Goal: Navigation & Orientation: Find specific page/section

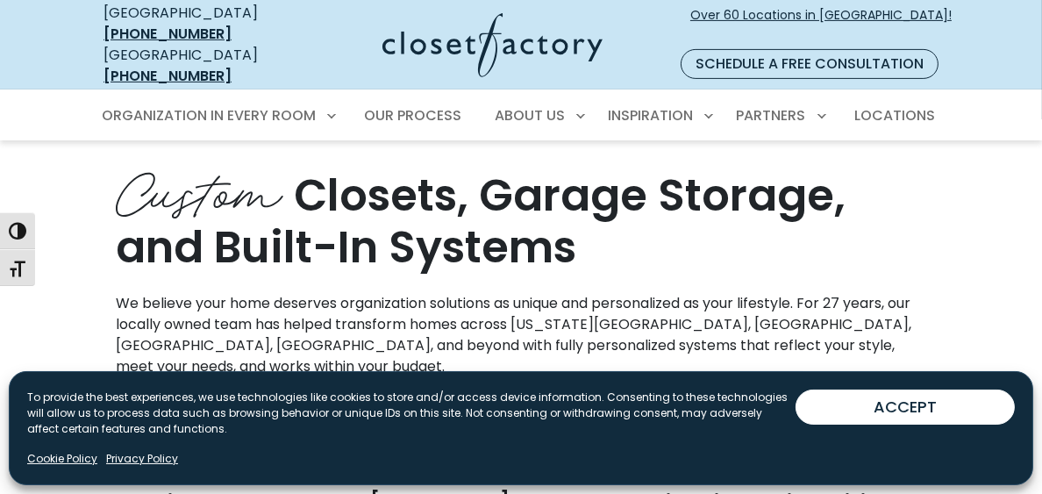
scroll to position [877, 0]
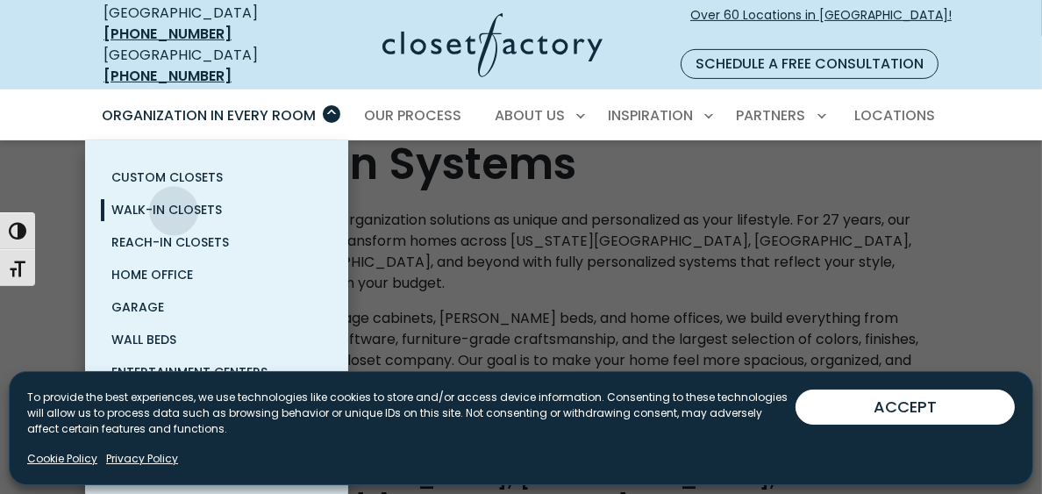
click at [174, 201] on span "Walk-In Closets" at bounding box center [166, 210] width 111 height 18
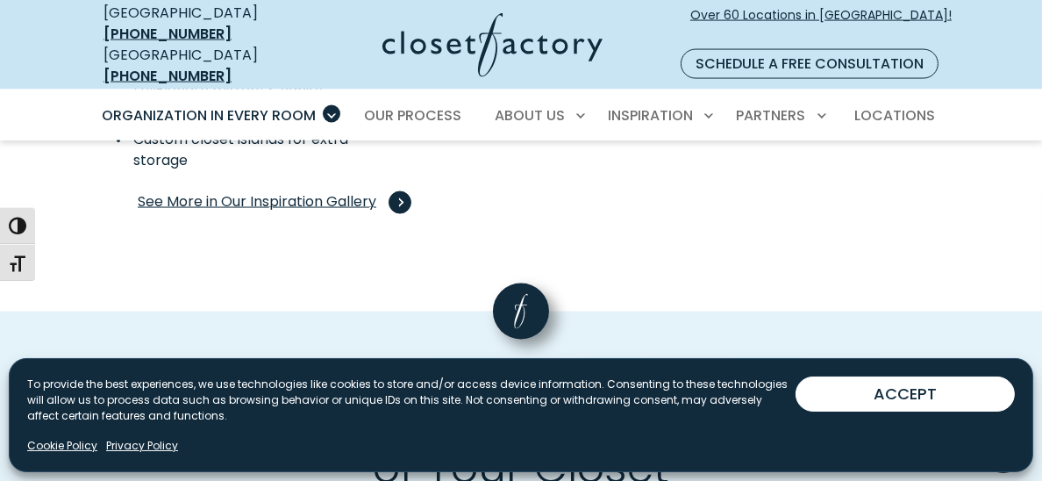
scroll to position [3507, 0]
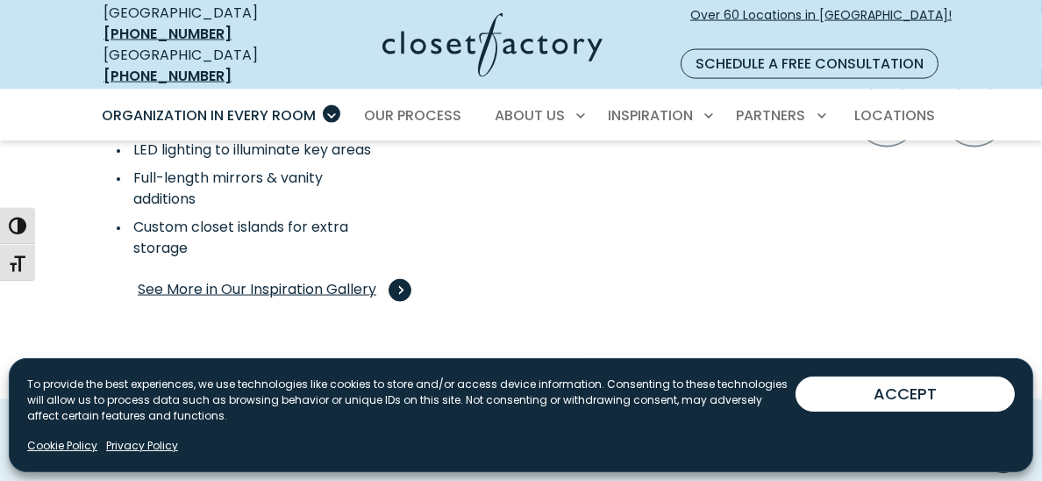
click at [219, 279] on span "See More in Our Inspiration Gallery" at bounding box center [271, 290] width 267 height 23
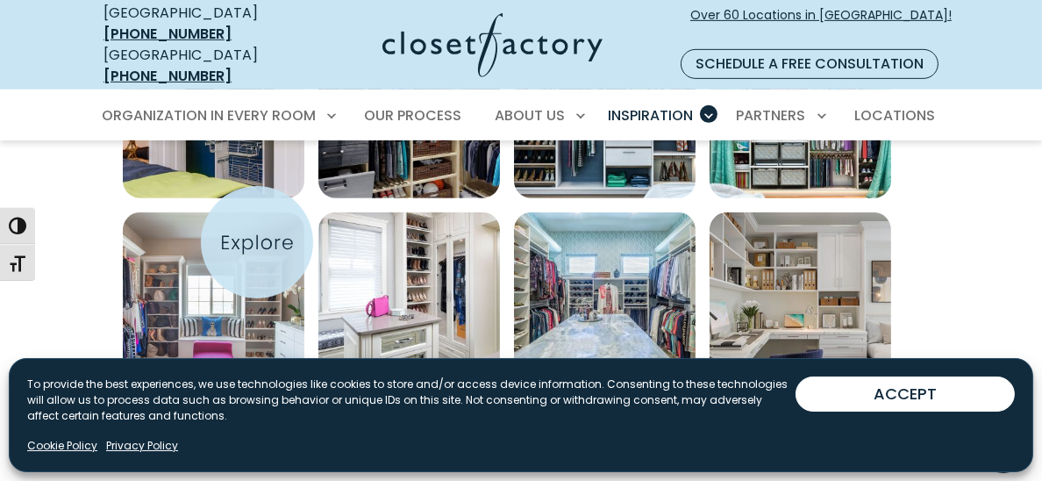
scroll to position [1139, 0]
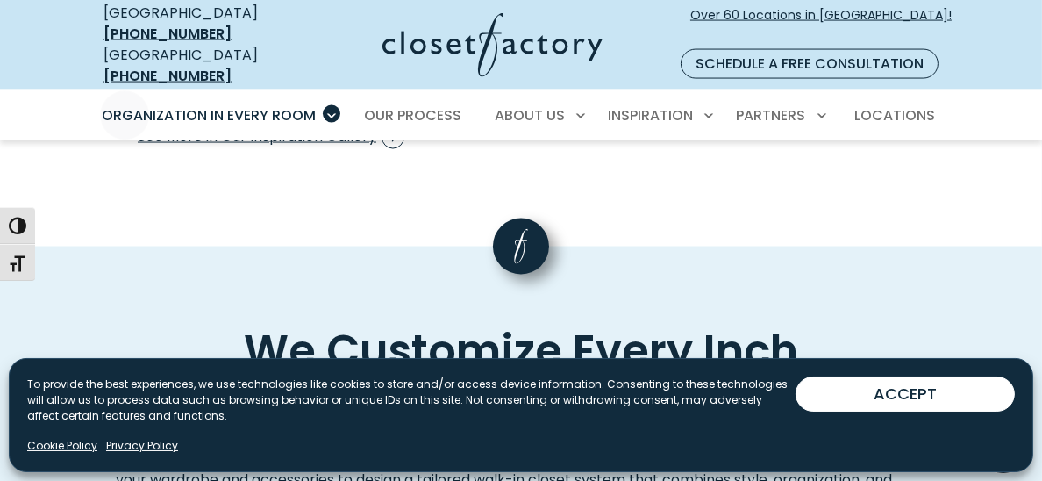
scroll to position [3507, 0]
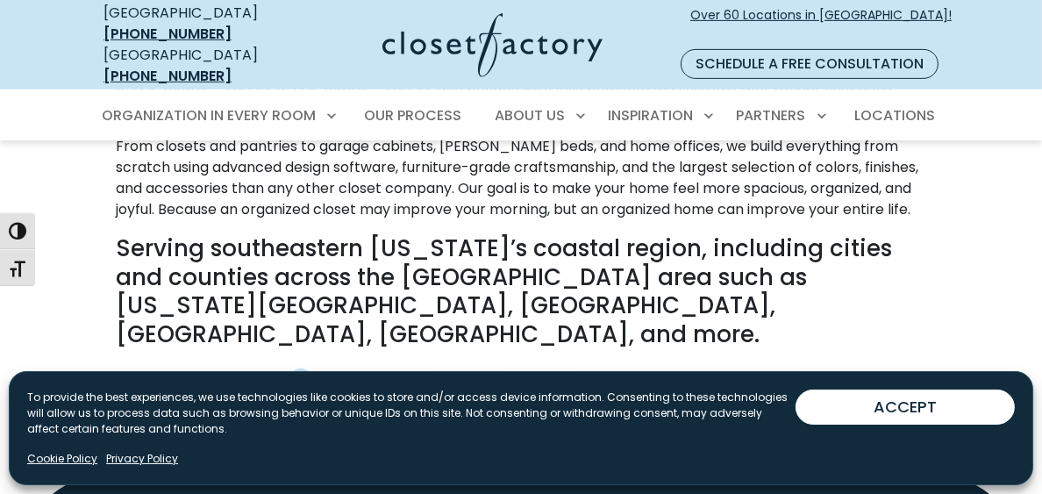
scroll to position [1052, 0]
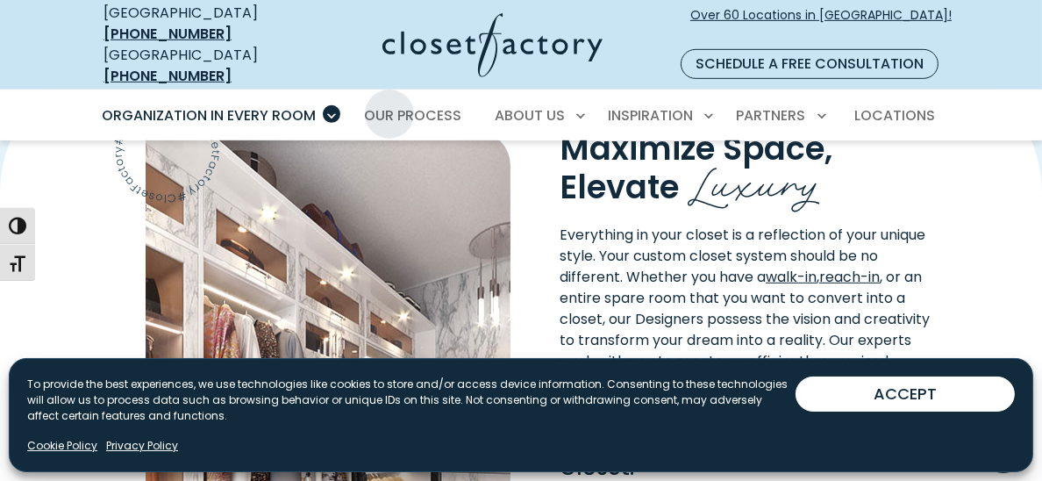
scroll to position [1316, 0]
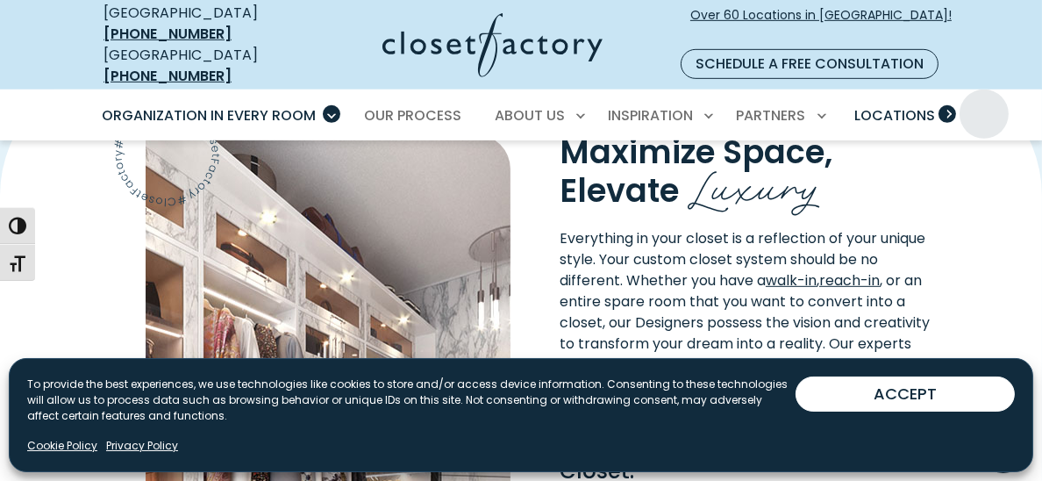
click at [935, 105] on span "Locations" at bounding box center [894, 115] width 81 height 20
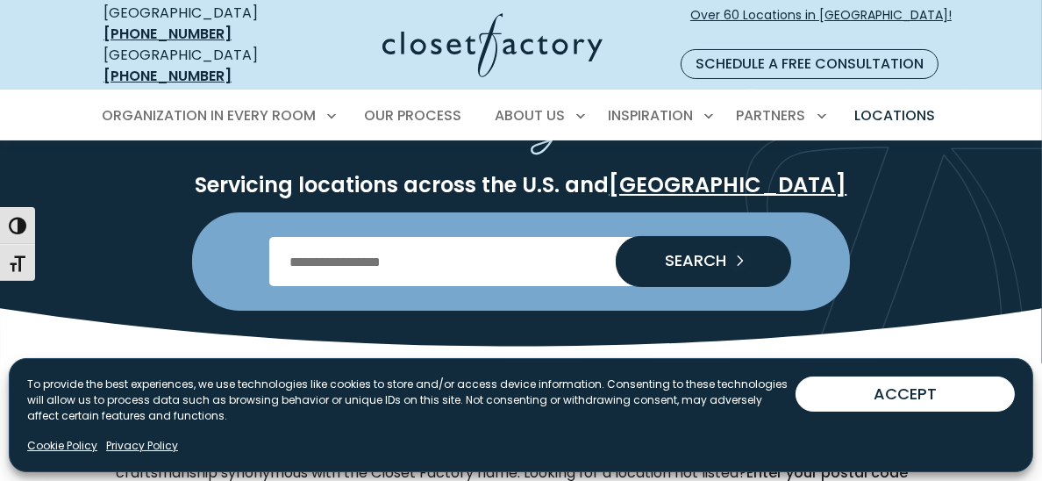
scroll to position [175, 0]
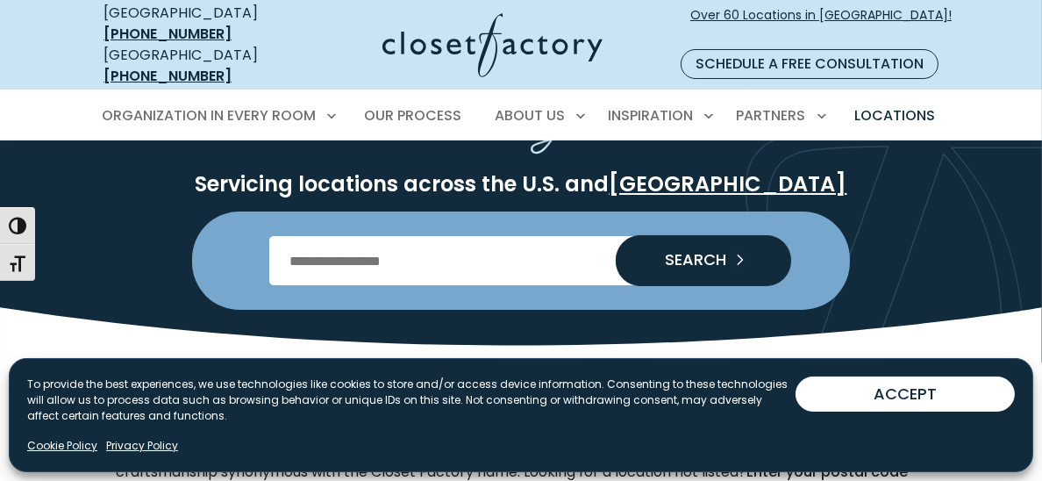
click at [295, 237] on input "Enter Postal Code" at bounding box center [521, 260] width 504 height 49
type input "*****"
click at [616, 235] on button "SEARCH" at bounding box center [703, 260] width 175 height 51
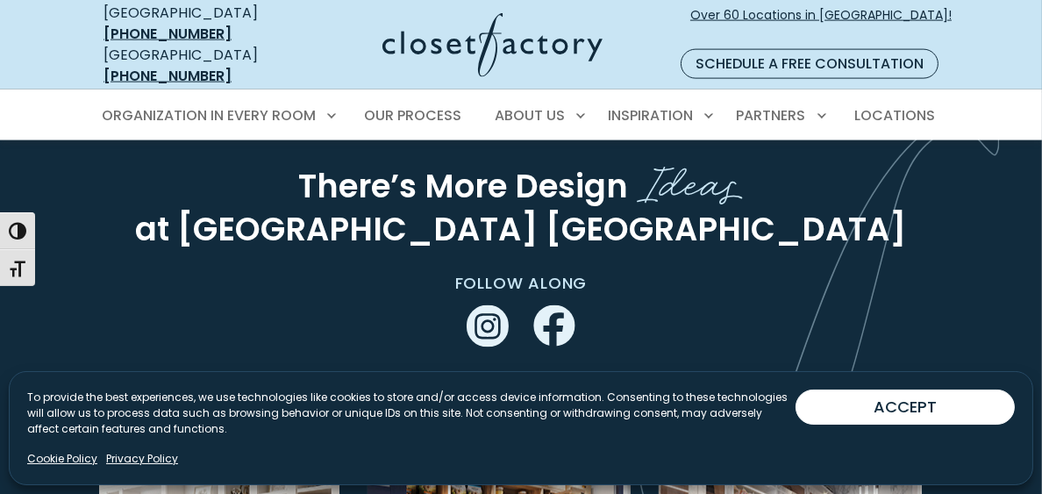
scroll to position [3421, 0]
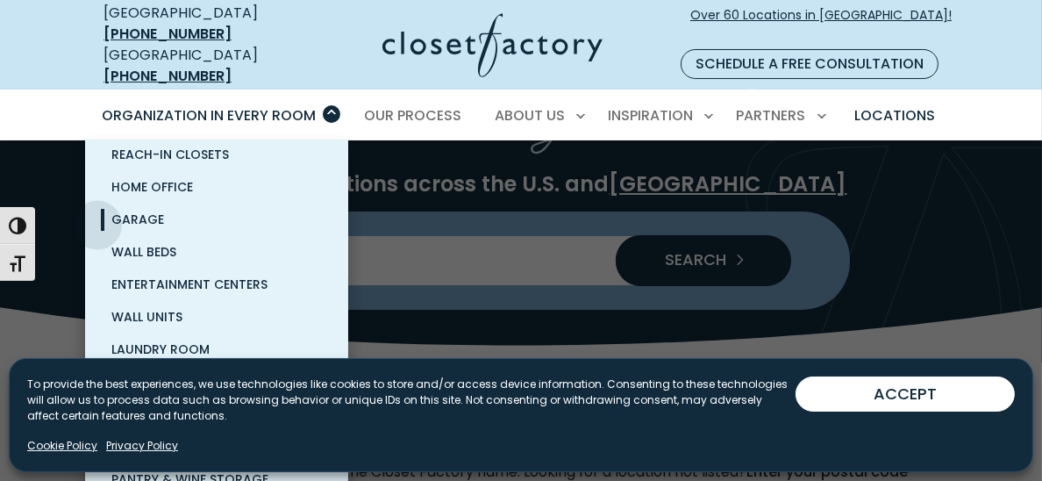
scroll to position [192, 0]
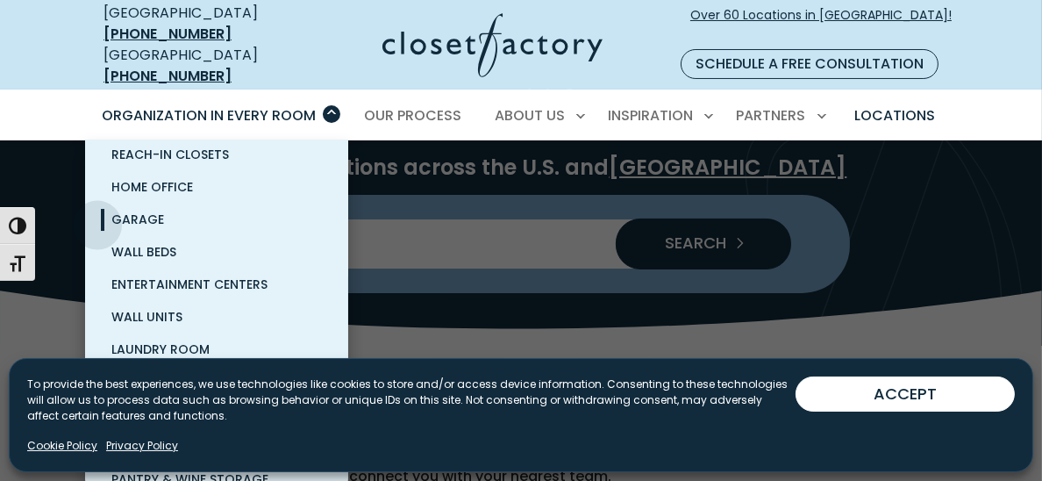
click at [111, 210] on span "Garage" at bounding box center [137, 219] width 53 height 18
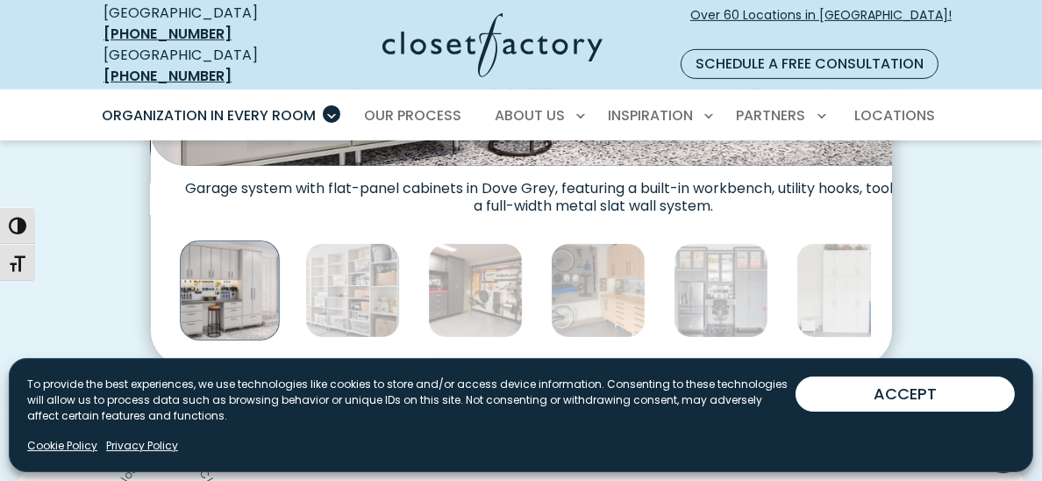
scroll to position [876, 0]
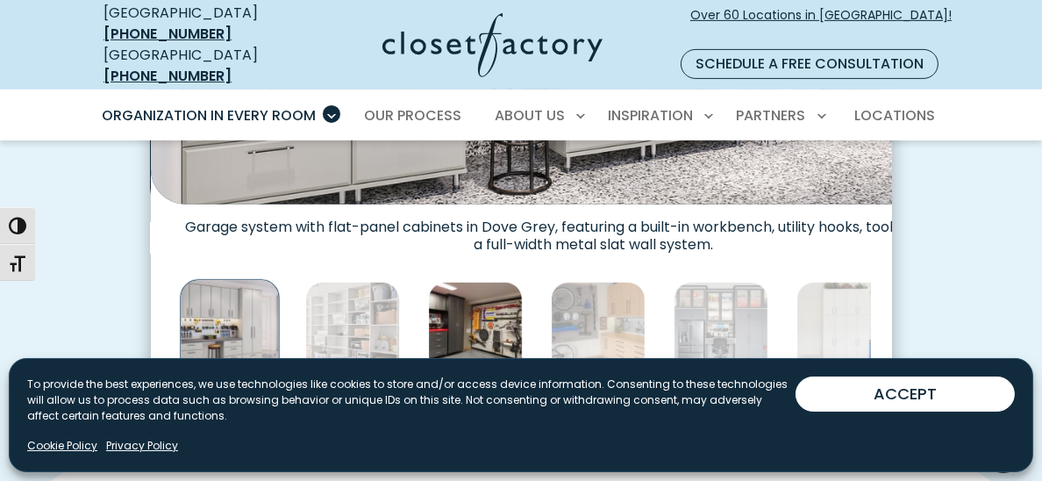
click at [428, 298] on img "Thumbnail Gallery" at bounding box center [475, 329] width 95 height 95
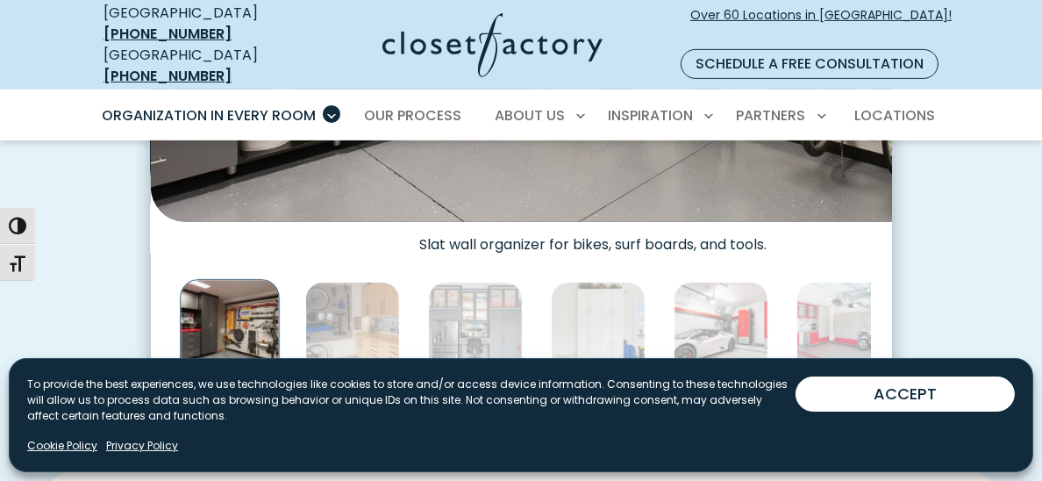
scroll to position [964, 0]
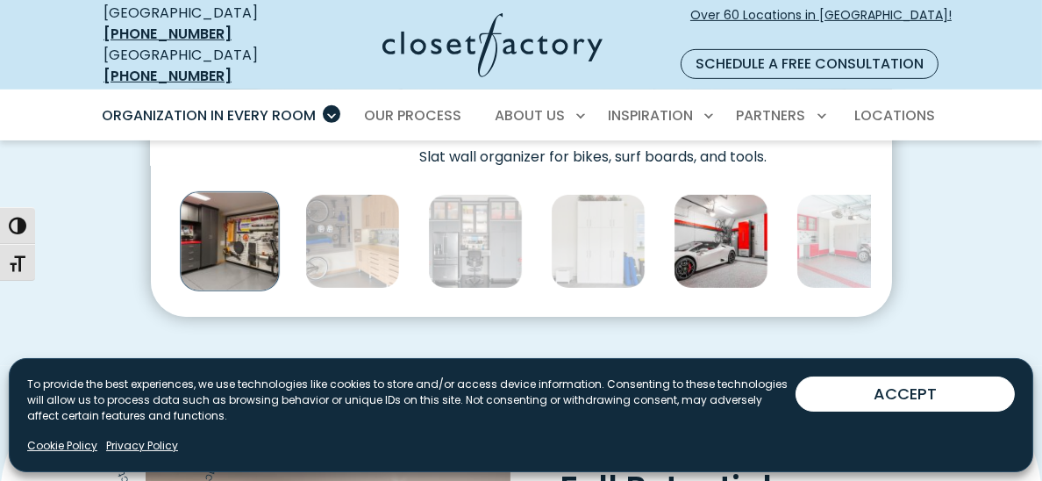
click at [674, 197] on img "Thumbnail Gallery" at bounding box center [721, 241] width 95 height 95
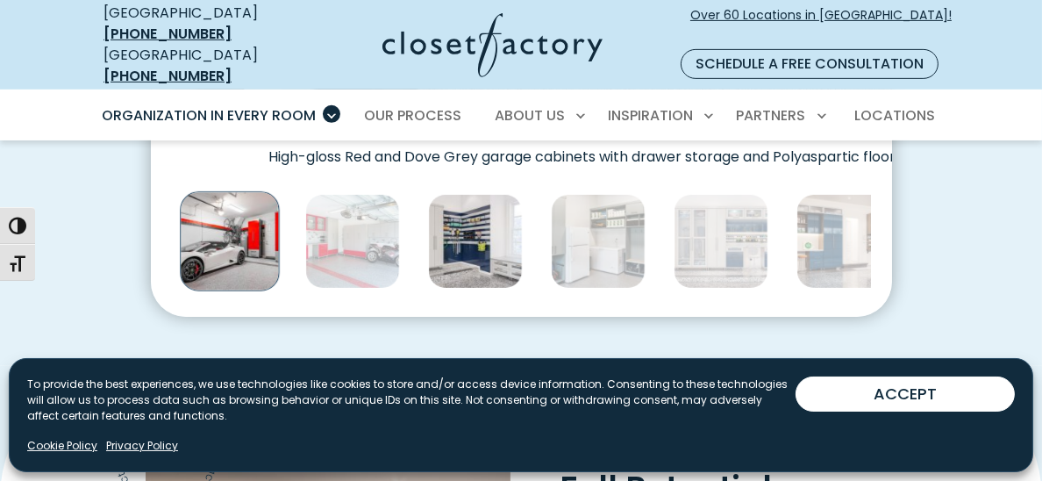
click at [428, 209] on img "Thumbnail Gallery" at bounding box center [475, 241] width 95 height 95
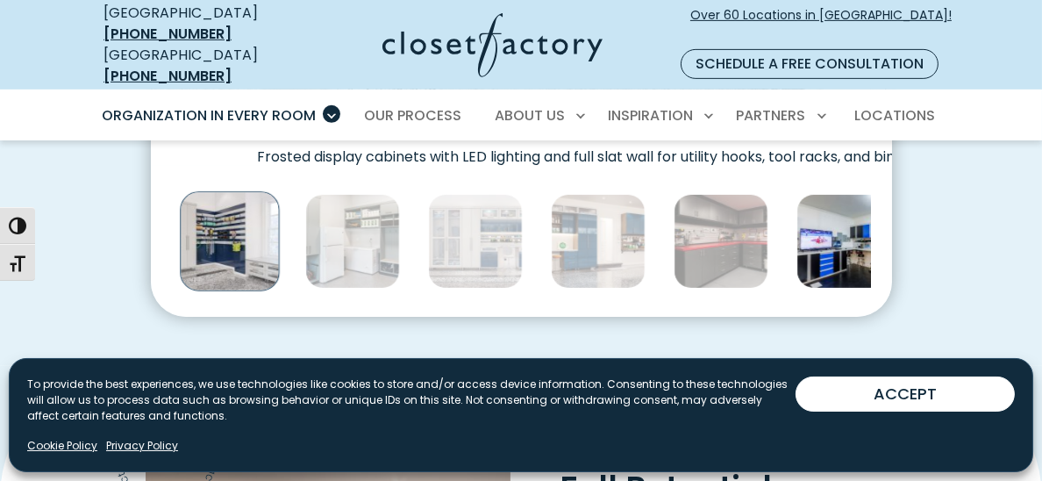
click at [796, 218] on img "Thumbnail Gallery" at bounding box center [843, 241] width 95 height 95
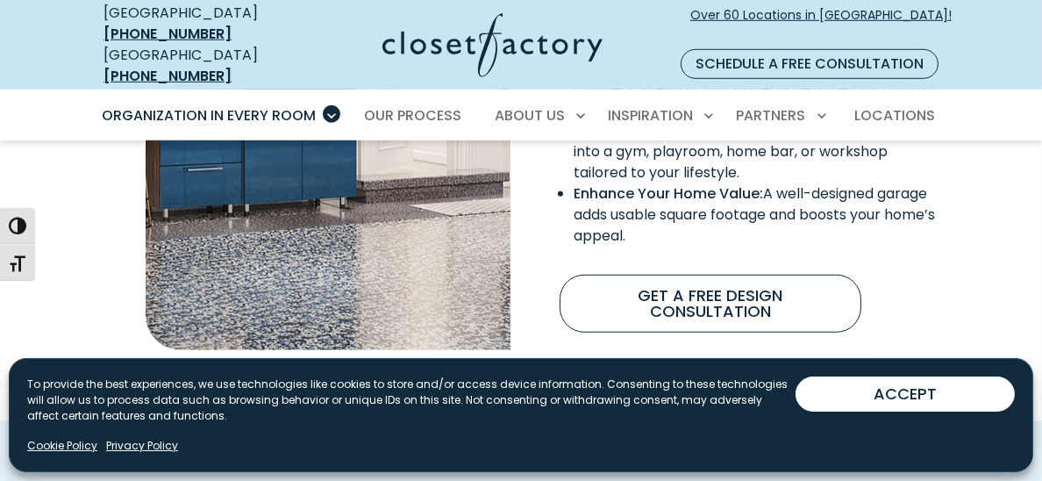
scroll to position [1666, 0]
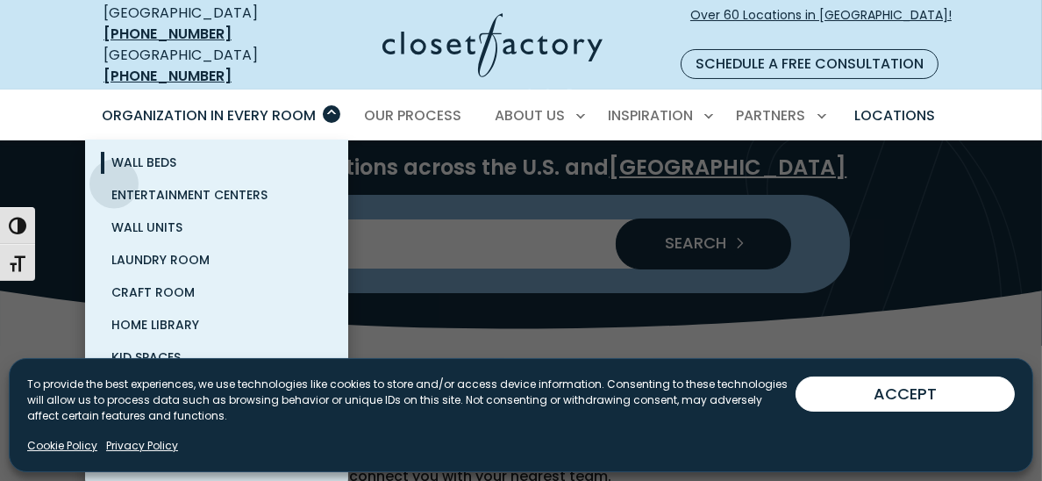
scroll to position [203, 0]
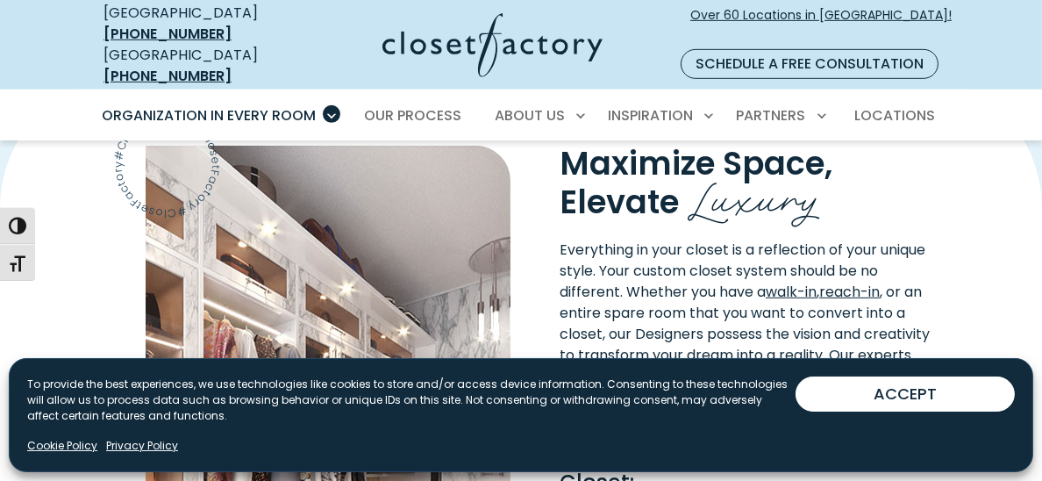
scroll to position [1392, 0]
